Goal: Use online tool/utility: Utilize a website feature to perform a specific function

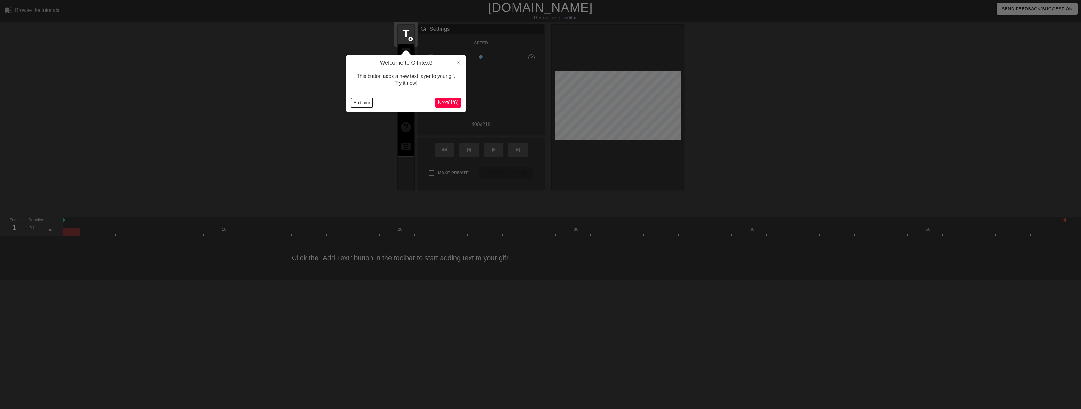
click at [367, 104] on button "End tour" at bounding box center [362, 102] width 22 height 9
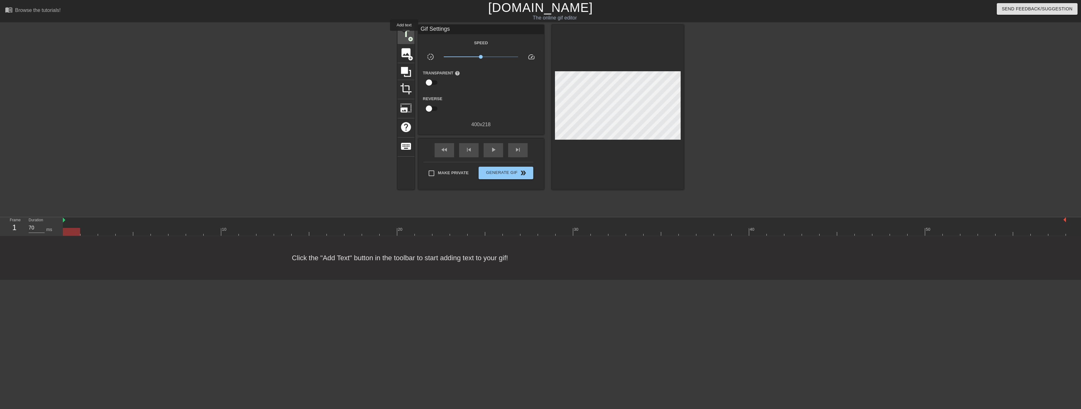
click at [404, 35] on span "title" at bounding box center [406, 34] width 12 height 12
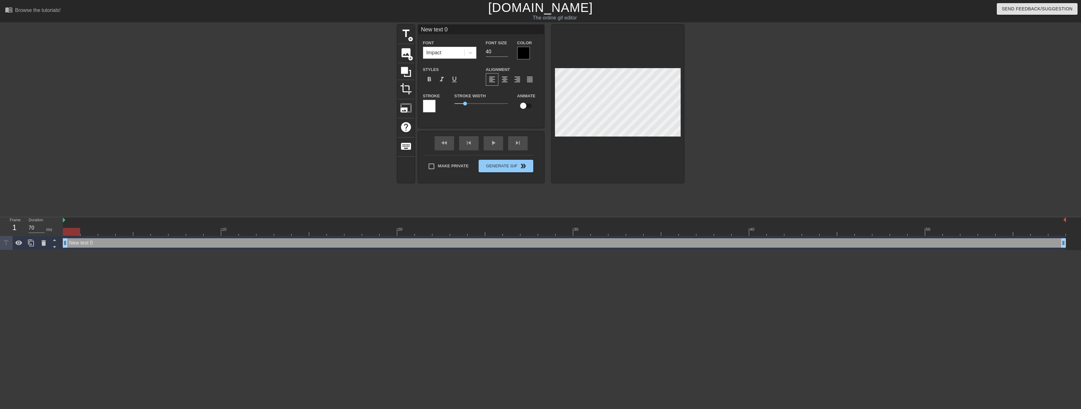
scroll to position [1, 1]
type input "s"
type textarea "s"
type input "st"
type textarea "st"
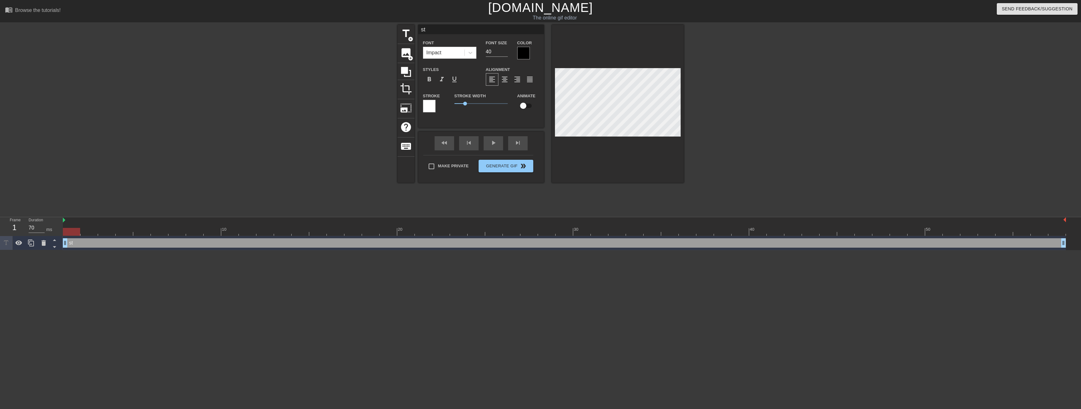
type input "str"
type textarea "str"
type input "stra"
type textarea "stra"
type input "straw"
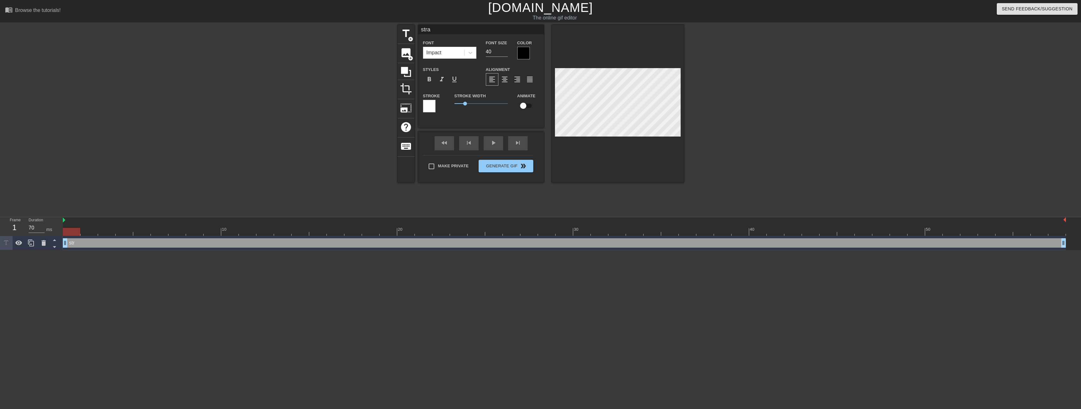
type textarea "straw"
type input "strawb"
type textarea "strawb"
type input "strawbe"
type textarea "strawber"
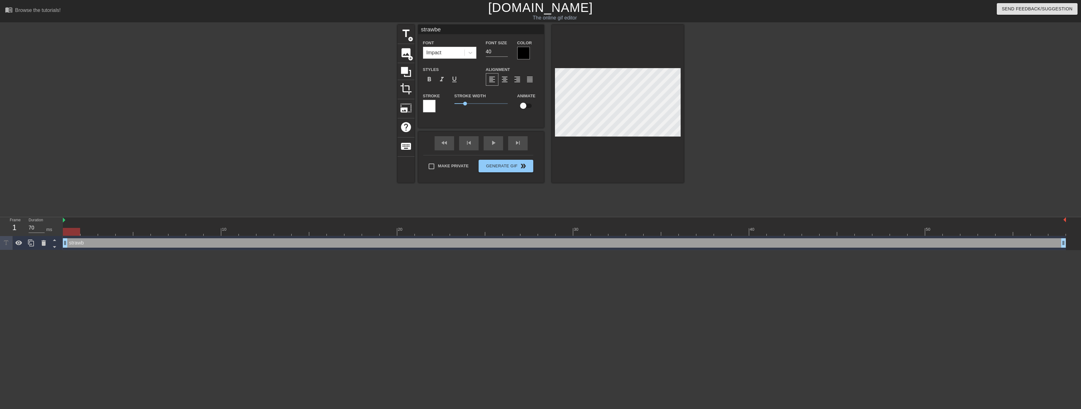
type input "strawbert"
type textarea "strawbert"
type input "strawbertr"
type textarea "strawbertr"
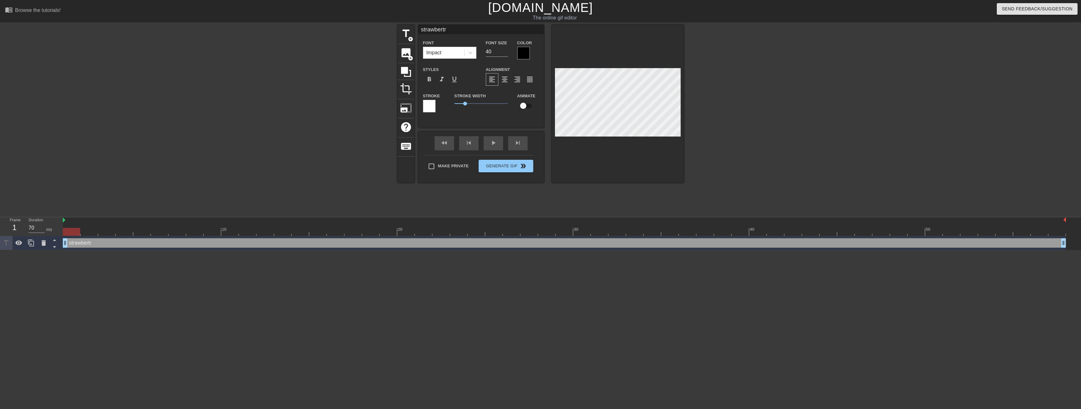
type input "strawbert"
type textarea "strawbert"
type input "strawber"
type textarea "strawber"
type input "strawberr"
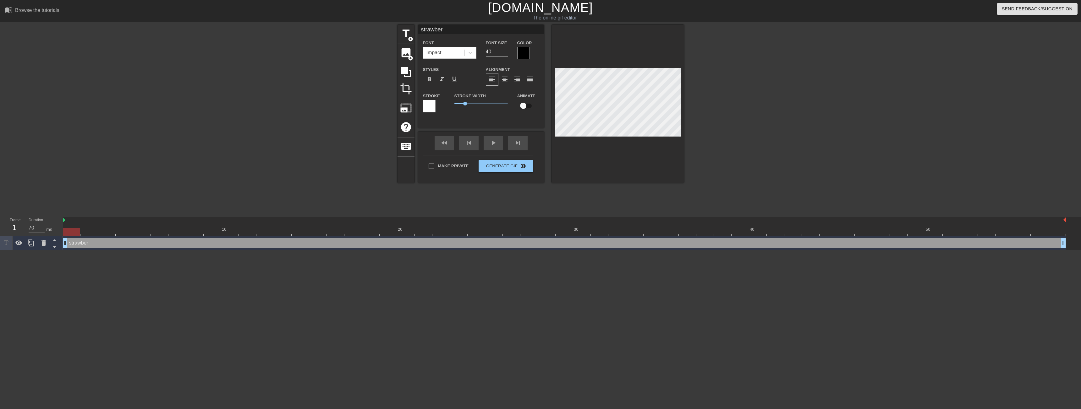
type textarea "strawberr"
type input "strawberri"
type textarea "strawberri"
type input "strawberrie"
type textarea "strawberrie"
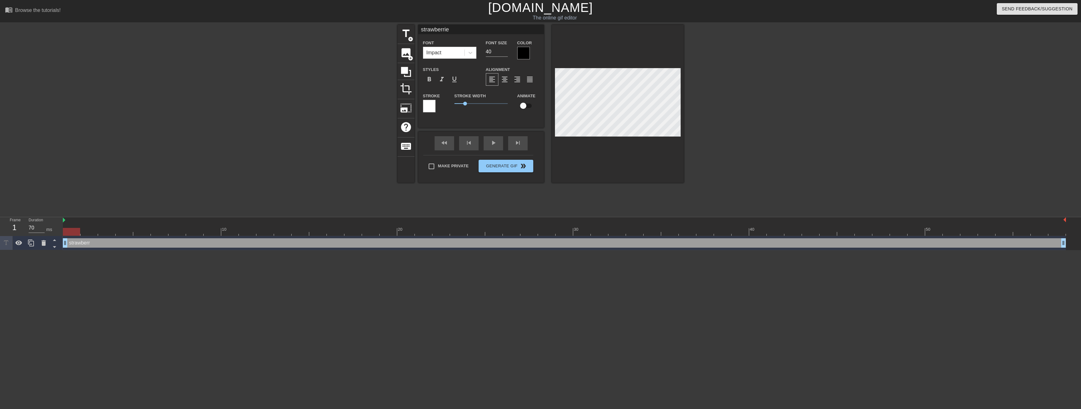
type input "strawberries"
type textarea "strawberries"
click at [505, 53] on input "39" at bounding box center [497, 52] width 22 height 10
click at [505, 53] on input "38" at bounding box center [497, 52] width 22 height 10
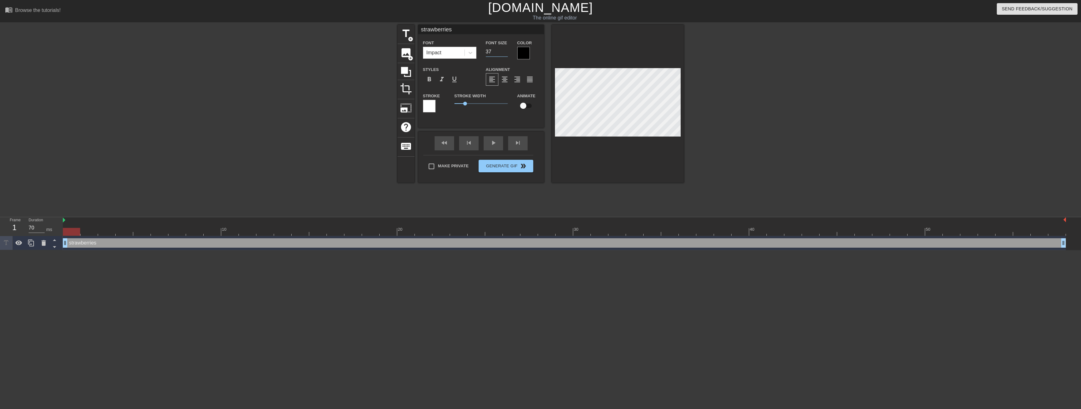
click at [505, 53] on input "37" at bounding box center [497, 52] width 22 height 10
click at [505, 53] on input "36" at bounding box center [497, 52] width 22 height 10
click at [505, 53] on input "35" at bounding box center [497, 52] width 22 height 10
click at [505, 53] on input "34" at bounding box center [497, 52] width 22 height 10
click at [505, 53] on input "33" at bounding box center [497, 52] width 22 height 10
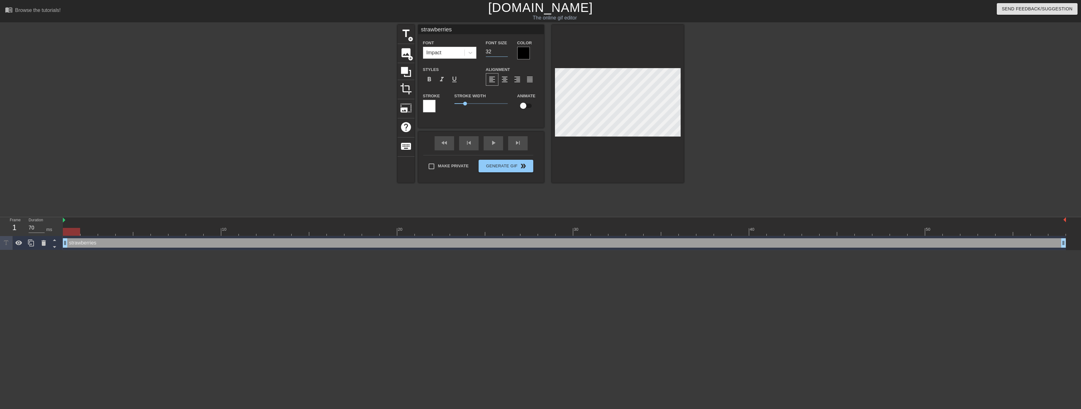
click at [505, 53] on input "32" at bounding box center [497, 52] width 22 height 10
click at [505, 53] on input "31" at bounding box center [497, 52] width 22 height 10
click at [505, 53] on input "30" at bounding box center [497, 52] width 22 height 10
click at [505, 53] on input "29" at bounding box center [497, 52] width 22 height 10
click at [505, 53] on input "28" at bounding box center [497, 52] width 22 height 10
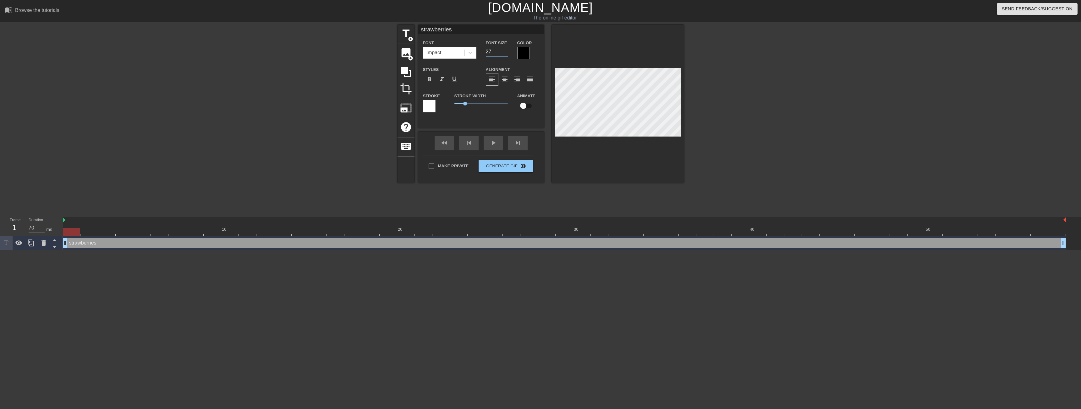
click at [505, 53] on input "27" at bounding box center [497, 52] width 22 height 10
click at [506, 50] on input "28" at bounding box center [497, 52] width 22 height 10
type input "29"
click at [506, 50] on input "29" at bounding box center [497, 52] width 22 height 10
click at [528, 53] on div at bounding box center [523, 53] width 13 height 13
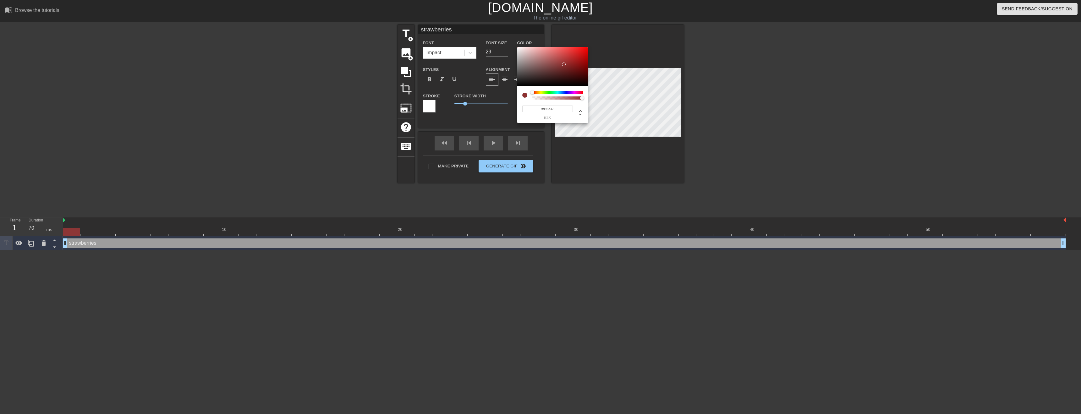
type input "#9F3333"
drag, startPoint x: 554, startPoint y: 72, endPoint x: 565, endPoint y: 62, distance: 15.3
click at [565, 62] on div at bounding box center [552, 66] width 71 height 39
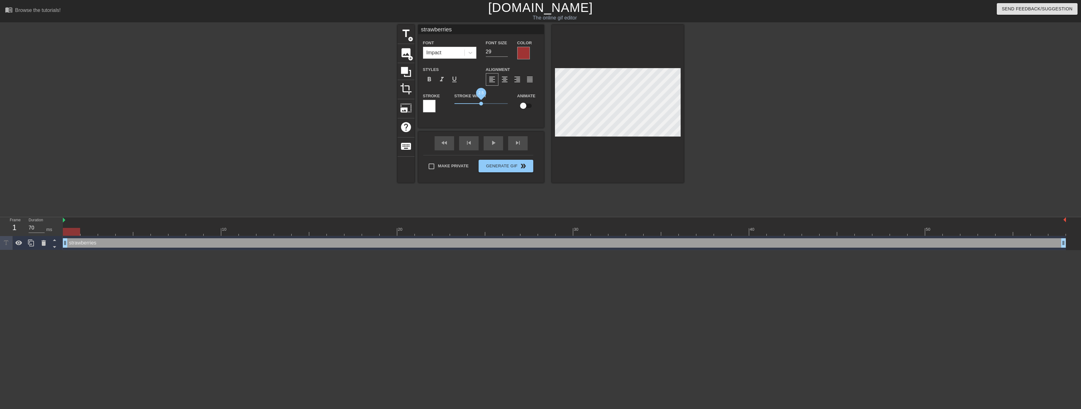
drag, startPoint x: 464, startPoint y: 104, endPoint x: 481, endPoint y: 103, distance: 16.4
click at [481, 103] on span "2.5" at bounding box center [481, 104] width 4 height 4
click at [427, 105] on div at bounding box center [429, 106] width 13 height 13
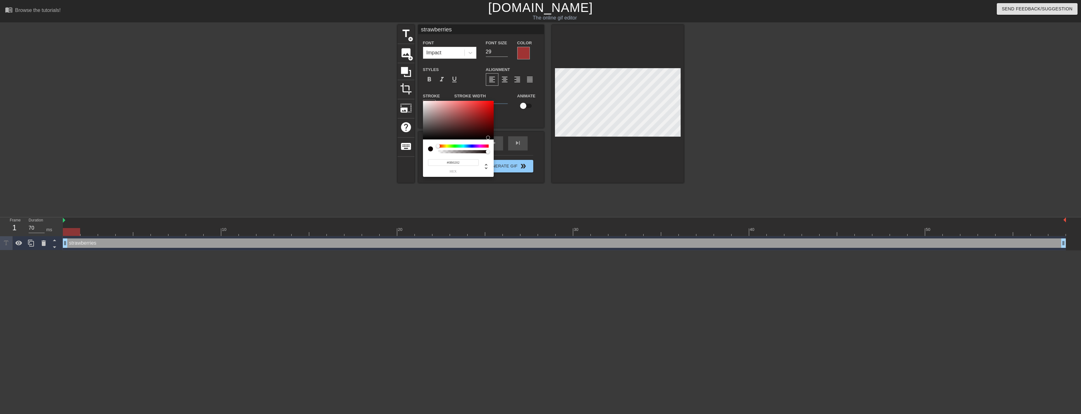
type input "#000000"
drag, startPoint x: 480, startPoint y: 135, endPoint x: 409, endPoint y: 141, distance: 70.7
click at [409, 141] on div "#000000 hex" at bounding box center [540, 207] width 1081 height 414
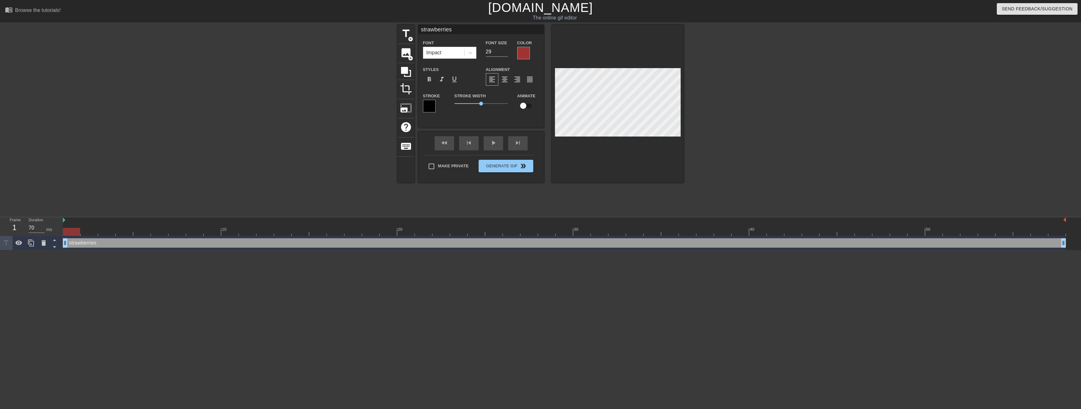
click at [520, 53] on div at bounding box center [523, 53] width 13 height 13
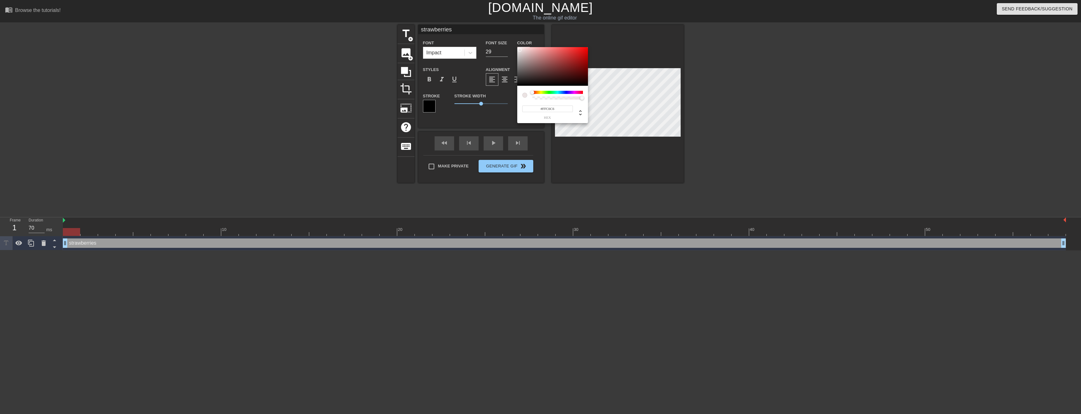
type input "#FFFFFF"
drag, startPoint x: 522, startPoint y: 58, endPoint x: 516, endPoint y: 44, distance: 15.1
click at [516, 44] on div "#FFFFFF hex" at bounding box center [540, 207] width 1081 height 414
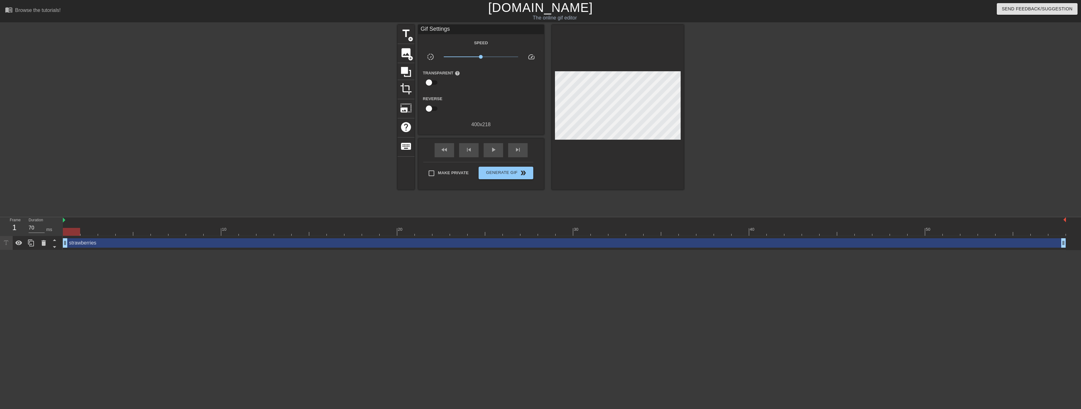
click at [752, 121] on div at bounding box center [738, 119] width 94 height 189
click at [499, 175] on span "Generate Gif double_arrow" at bounding box center [505, 173] width 49 height 8
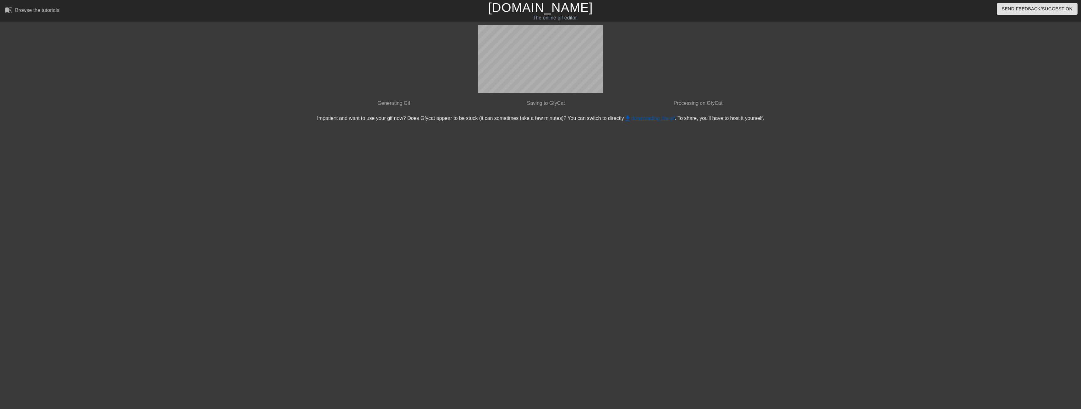
click at [652, 119] on link "get_app downloading the gif" at bounding box center [649, 118] width 51 height 5
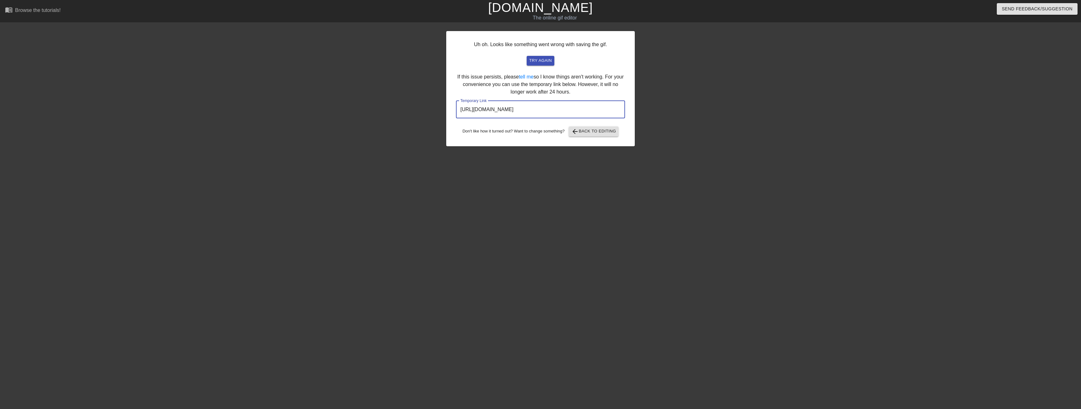
click at [568, 108] on input "[URL][DOMAIN_NAME]" at bounding box center [540, 110] width 169 height 18
